Goal: Task Accomplishment & Management: Manage account settings

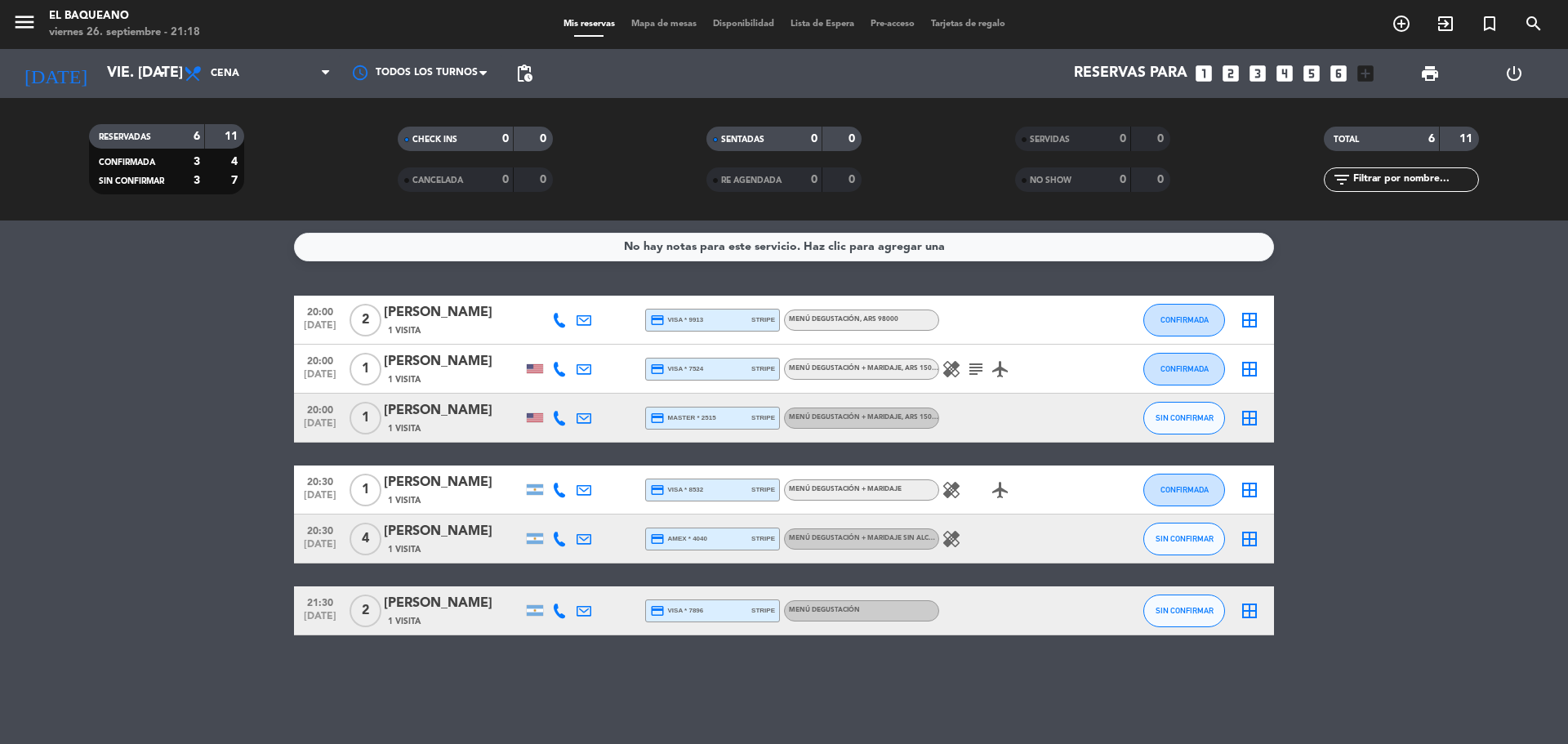
click at [980, 364] on icon "subject" at bounding box center [975, 368] width 19 height 19
click at [947, 541] on icon "healing" at bounding box center [951, 538] width 19 height 19
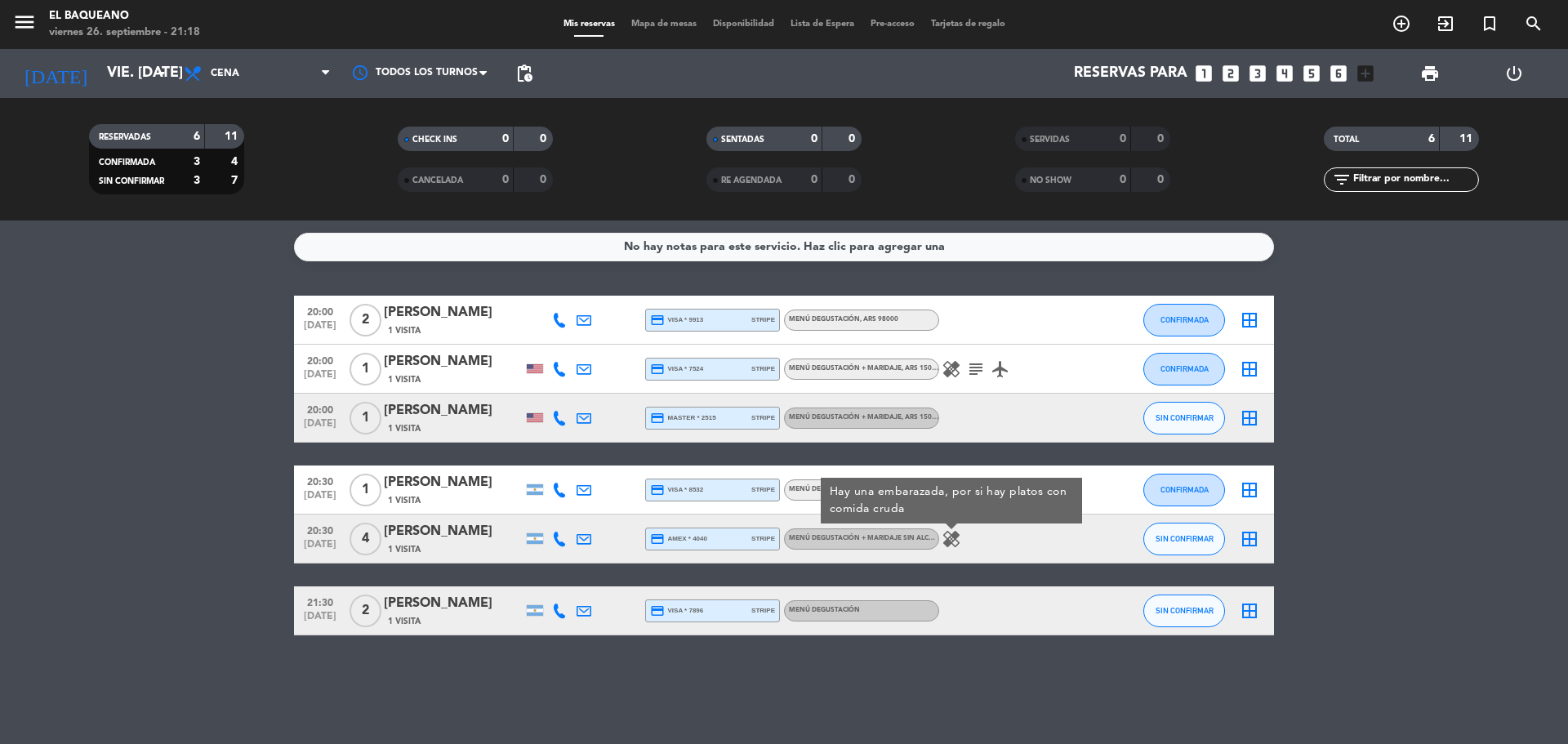
click at [1025, 450] on div "20:00 [DATE] 2 [PERSON_NAME] 1 Visita credit_card visa * 9913 stripe Menú degus…" at bounding box center [783, 465] width 980 height 340
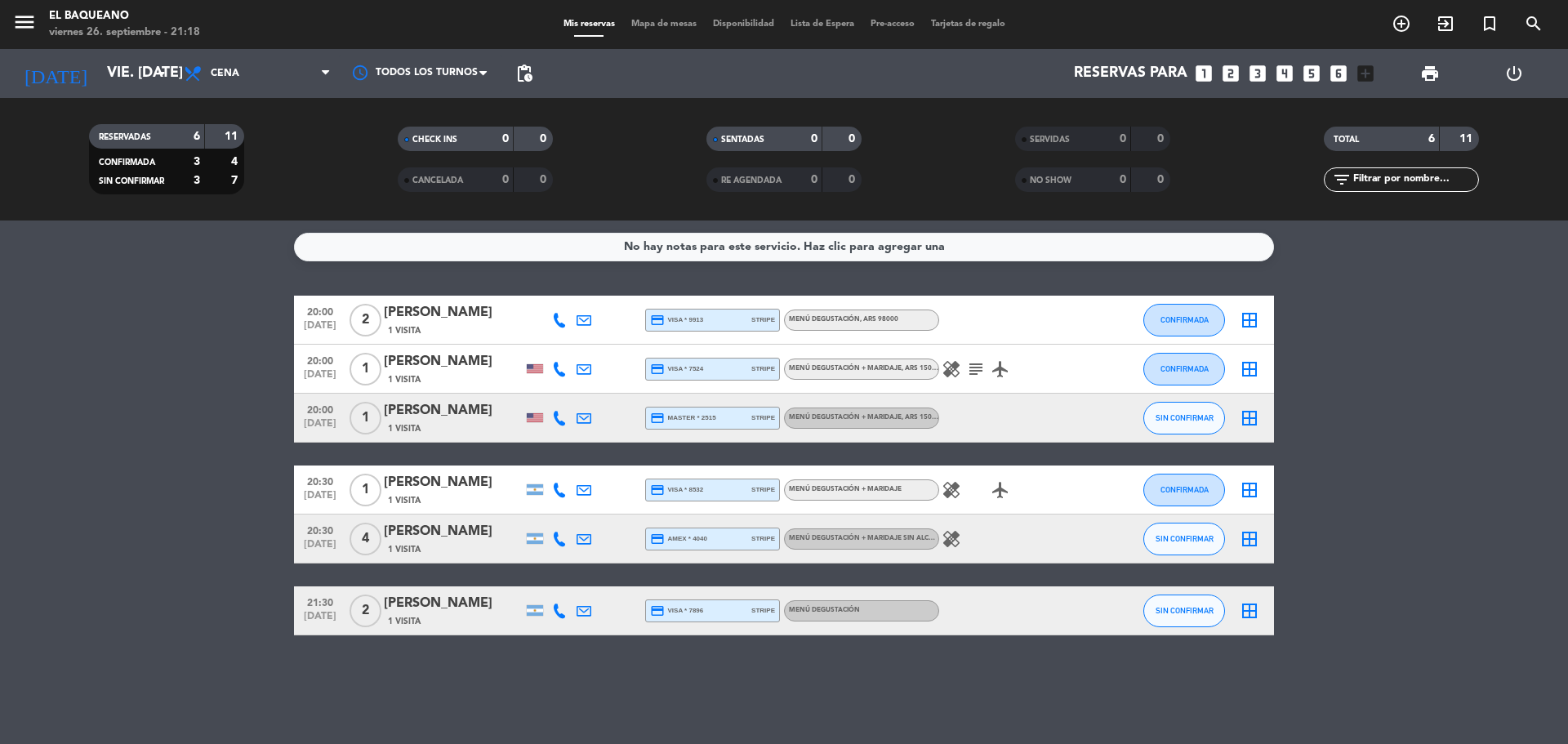
click at [954, 495] on icon "healing" at bounding box center [951, 490] width 19 height 19
click at [106, 79] on input "vie. [DATE]" at bounding box center [193, 73] width 189 height 33
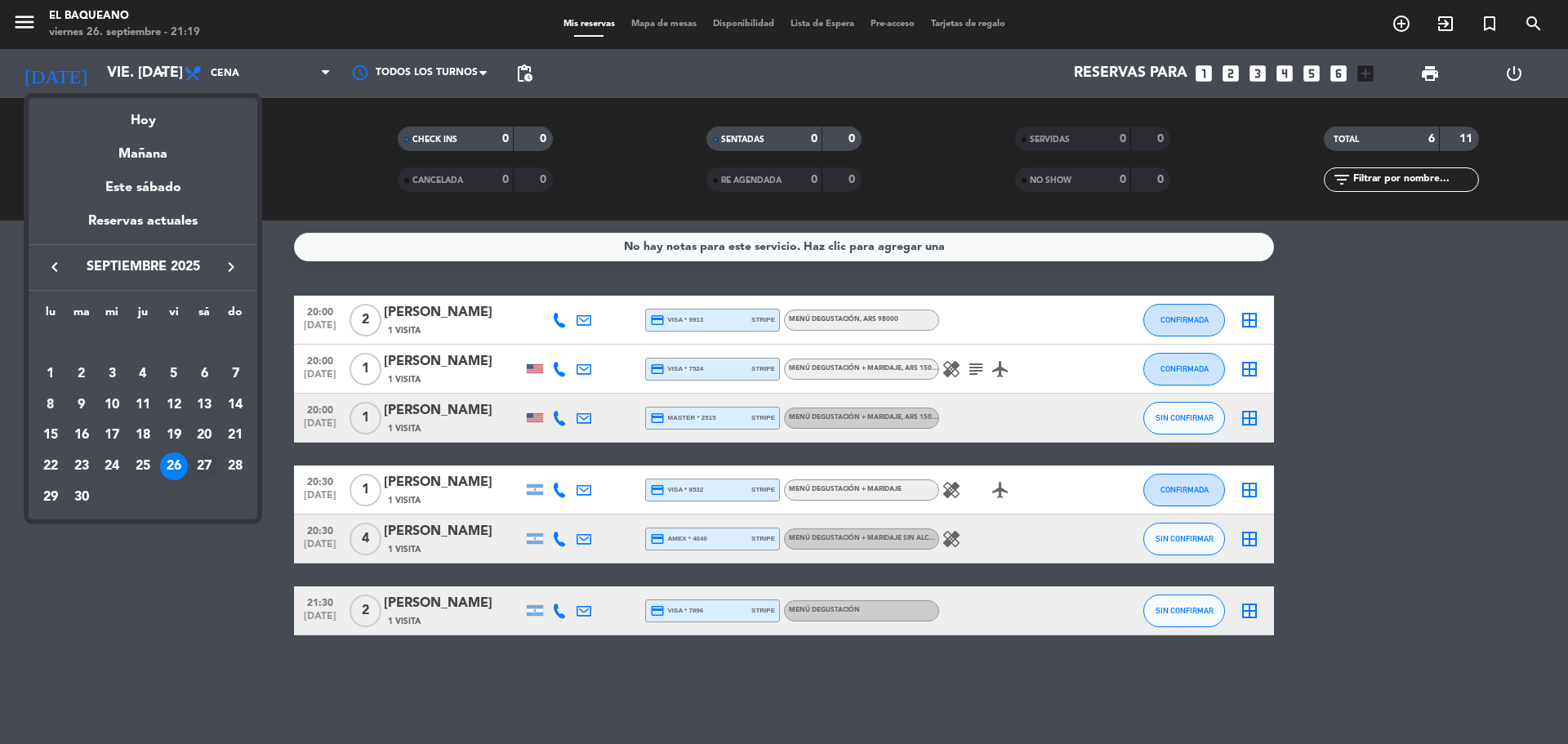
click at [201, 460] on div "27" at bounding box center [203, 466] width 28 height 28
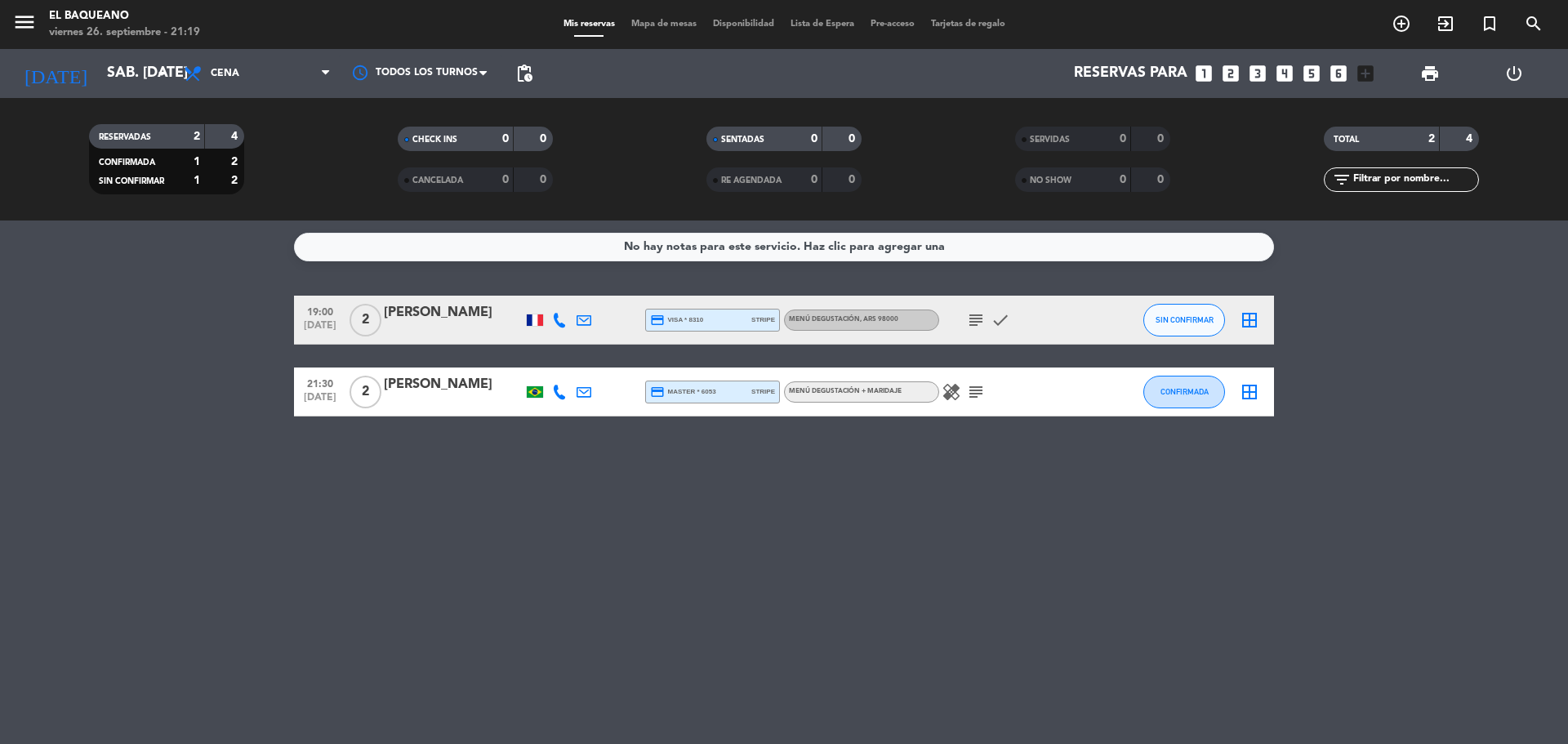
click at [954, 390] on icon "healing" at bounding box center [951, 392] width 19 height 19
click at [978, 311] on div "subject check" at bounding box center [1012, 320] width 147 height 49
click at [978, 311] on icon "subject" at bounding box center [975, 320] width 19 height 19
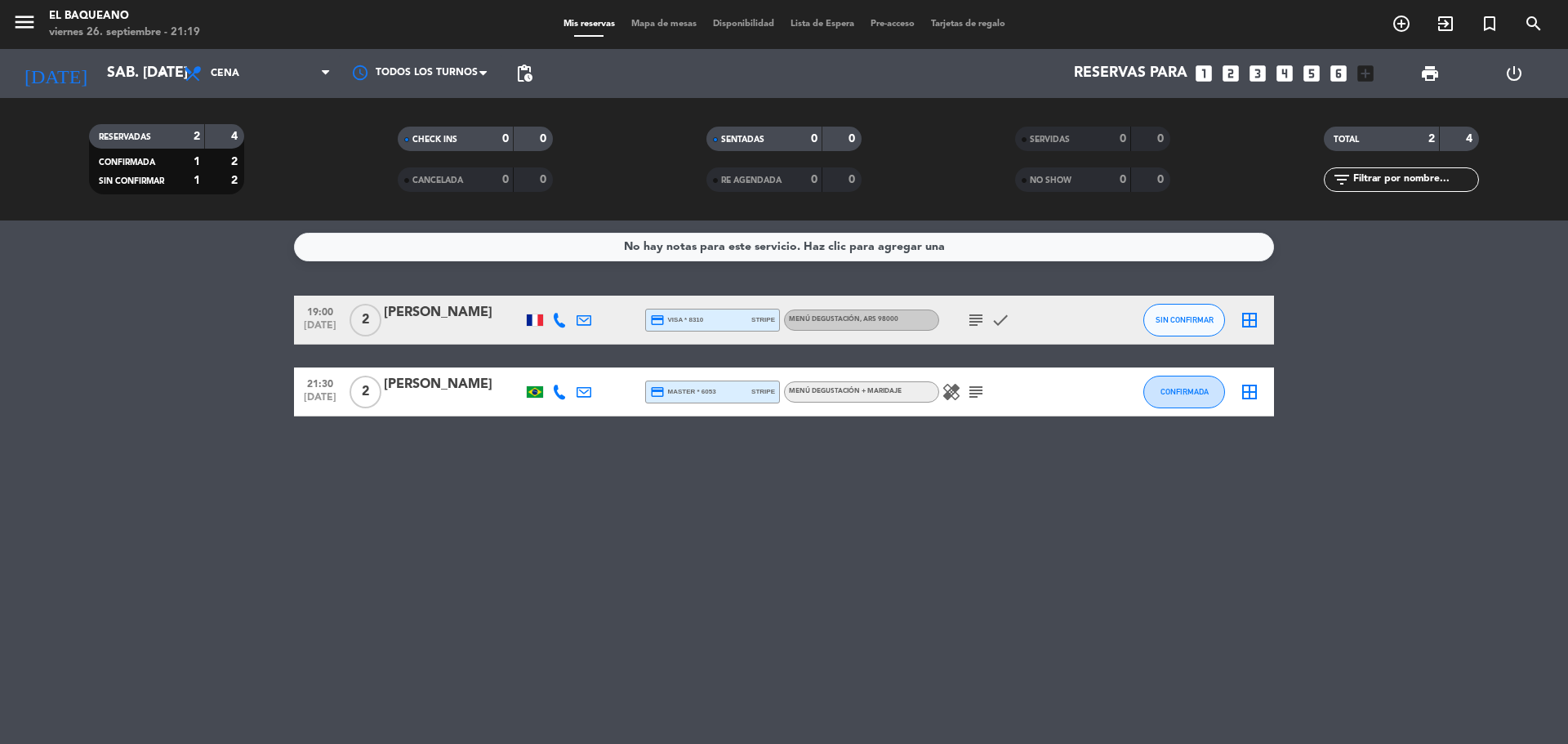
click at [971, 389] on icon "subject" at bounding box center [975, 392] width 19 height 19
click at [99, 73] on input "sáb. [DATE]" at bounding box center [193, 73] width 189 height 33
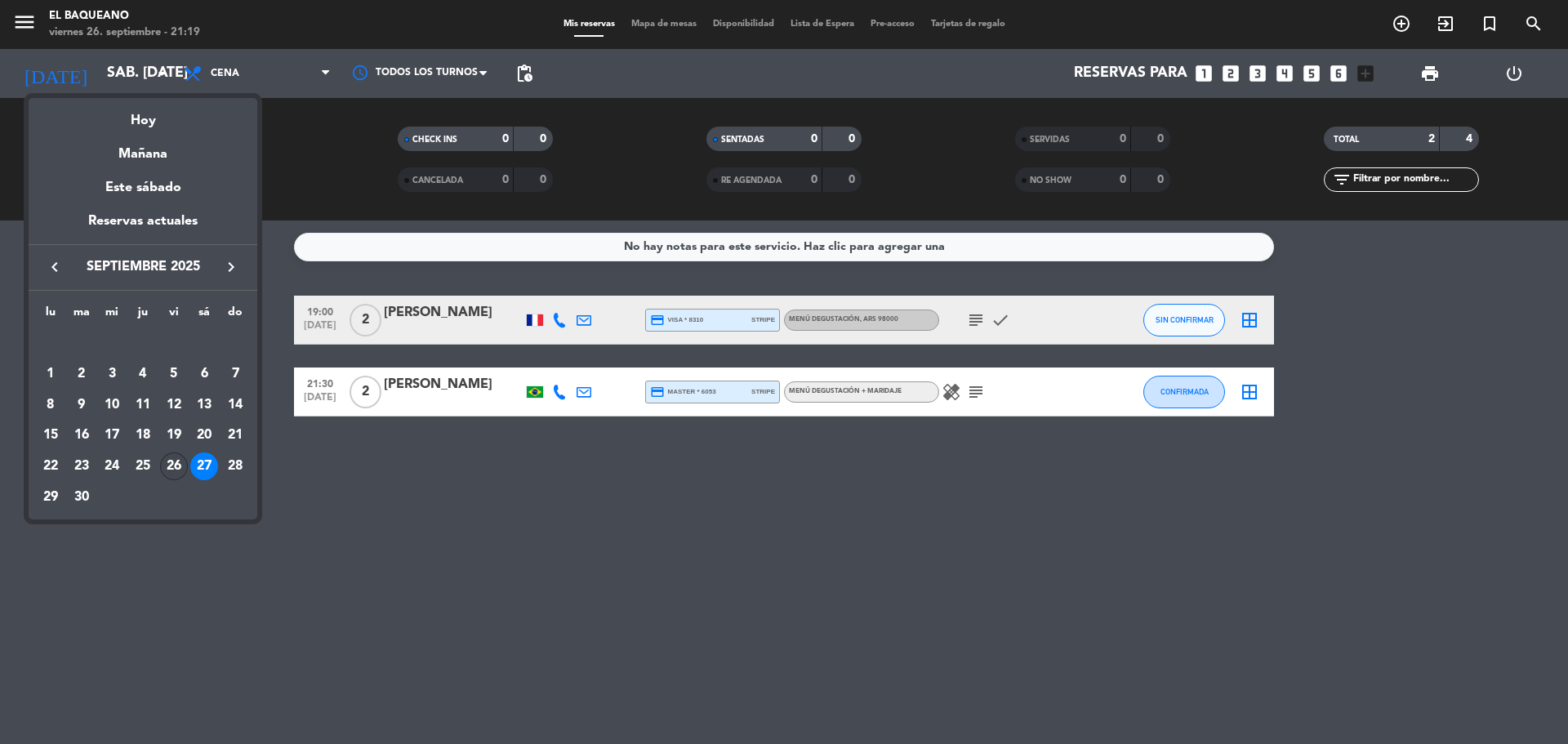
click at [174, 470] on div "26" at bounding box center [173, 466] width 28 height 28
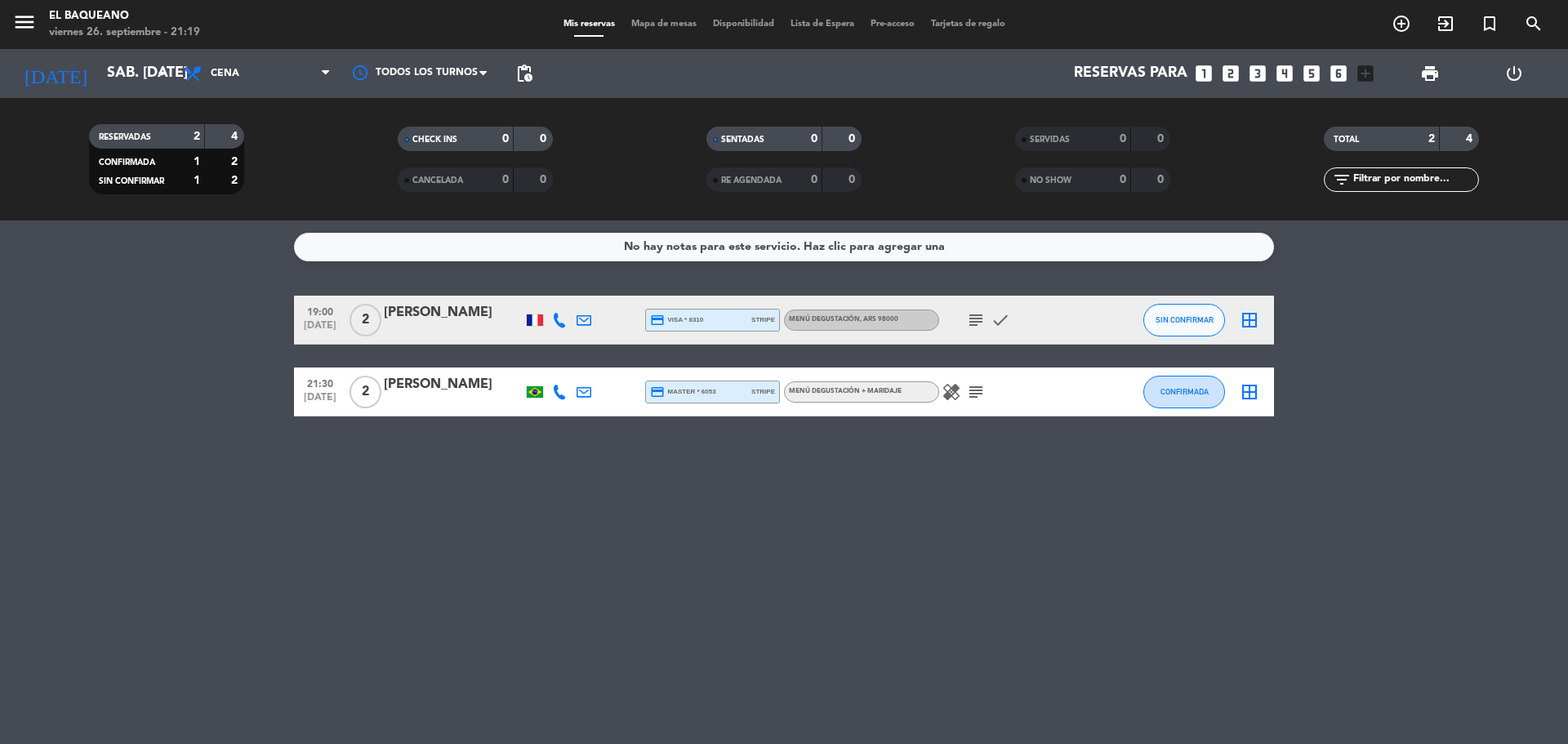
type input "vie. [DATE]"
